Goal: Task Accomplishment & Management: Use online tool/utility

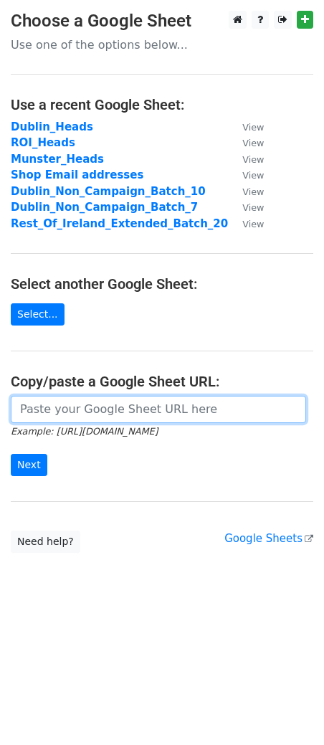
click at [168, 415] on input "url" at bounding box center [158, 409] width 295 height 27
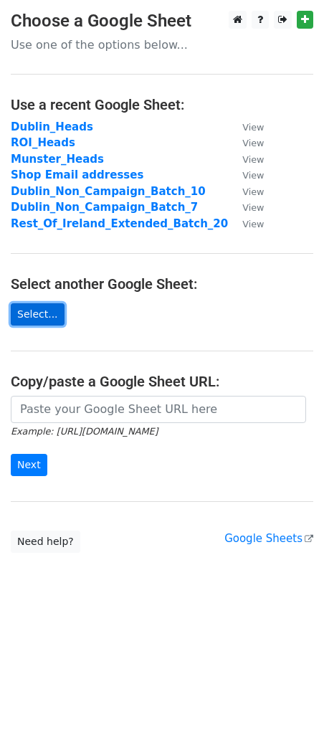
click at [54, 322] on link "Select..." at bounding box center [38, 314] width 54 height 22
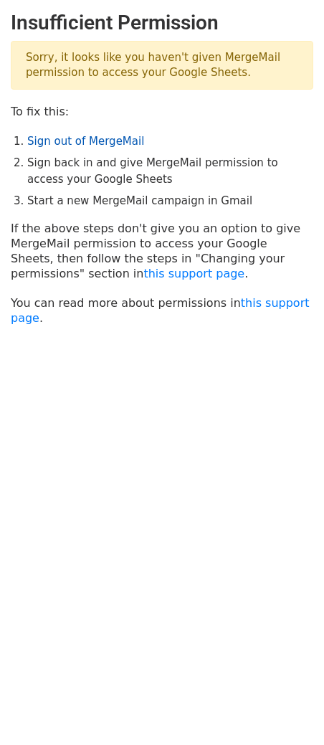
click at [92, 142] on link "Sign out of MergeMail" at bounding box center [85, 141] width 117 height 13
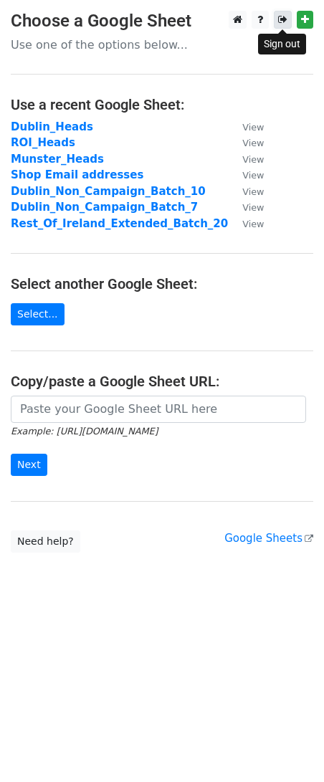
click at [278, 22] on icon at bounding box center [282, 19] width 9 height 10
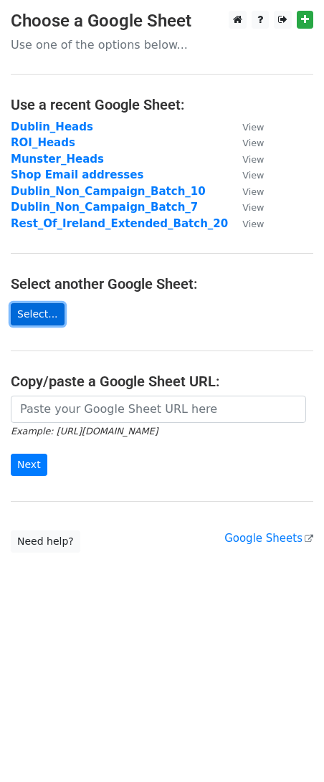
click at [57, 316] on link "Select..." at bounding box center [38, 314] width 54 height 22
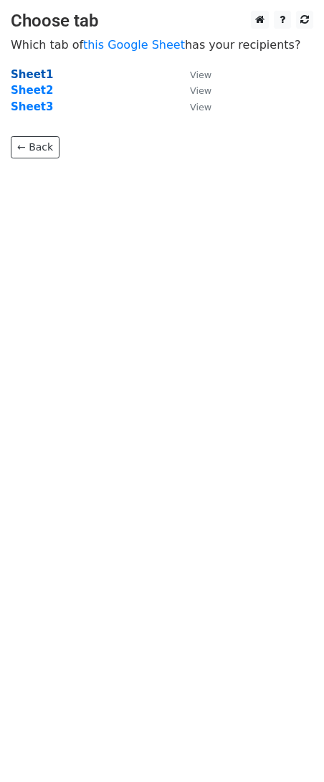
click at [39, 72] on strong "Sheet1" at bounding box center [32, 74] width 42 height 13
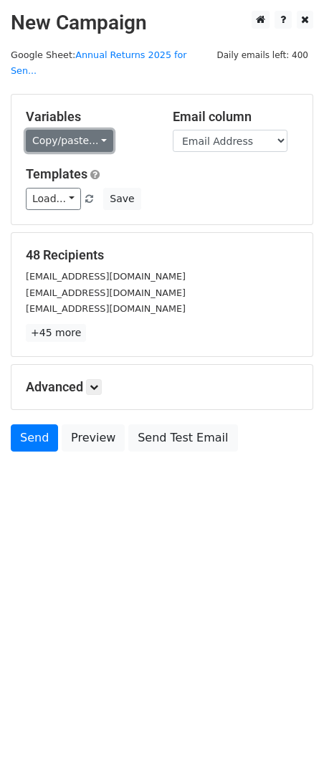
click at [98, 130] on link "Copy/paste..." at bounding box center [69, 141] width 87 height 22
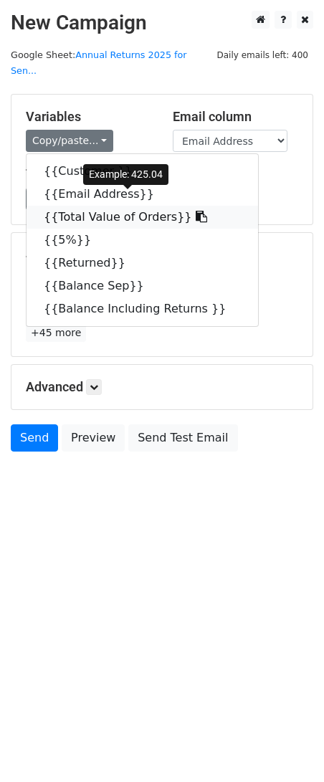
click at [120, 206] on link "{{Total Value of Orders}}" at bounding box center [143, 217] width 232 height 23
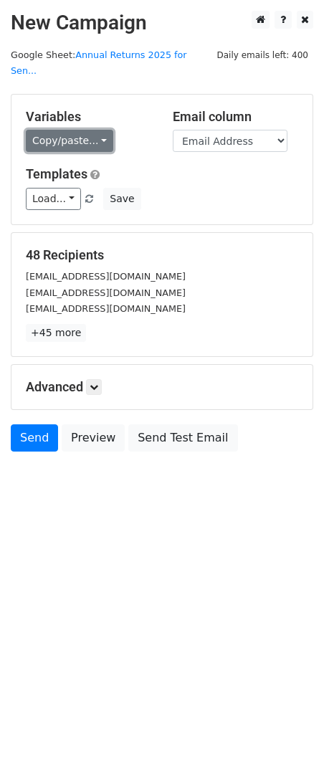
click at [101, 130] on link "Copy/paste..." at bounding box center [69, 141] width 87 height 22
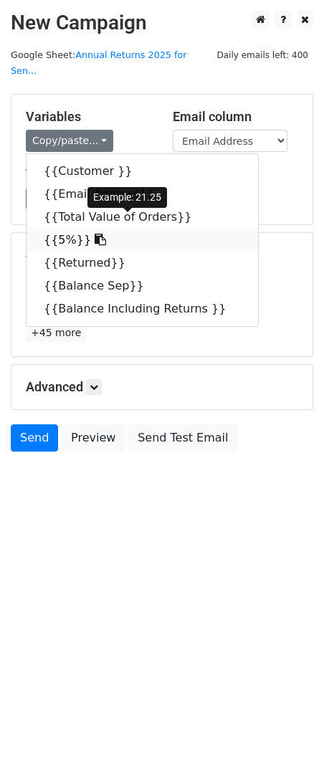
click at [67, 229] on link "{{5%}}" at bounding box center [143, 240] width 232 height 23
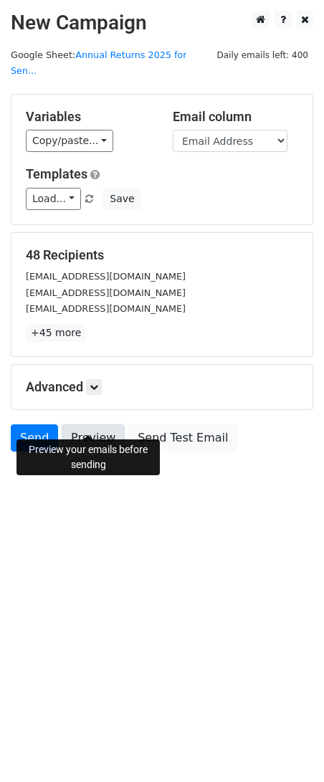
click at [98, 424] on link "Preview" at bounding box center [93, 437] width 63 height 27
